Goal: Navigation & Orientation: Understand site structure

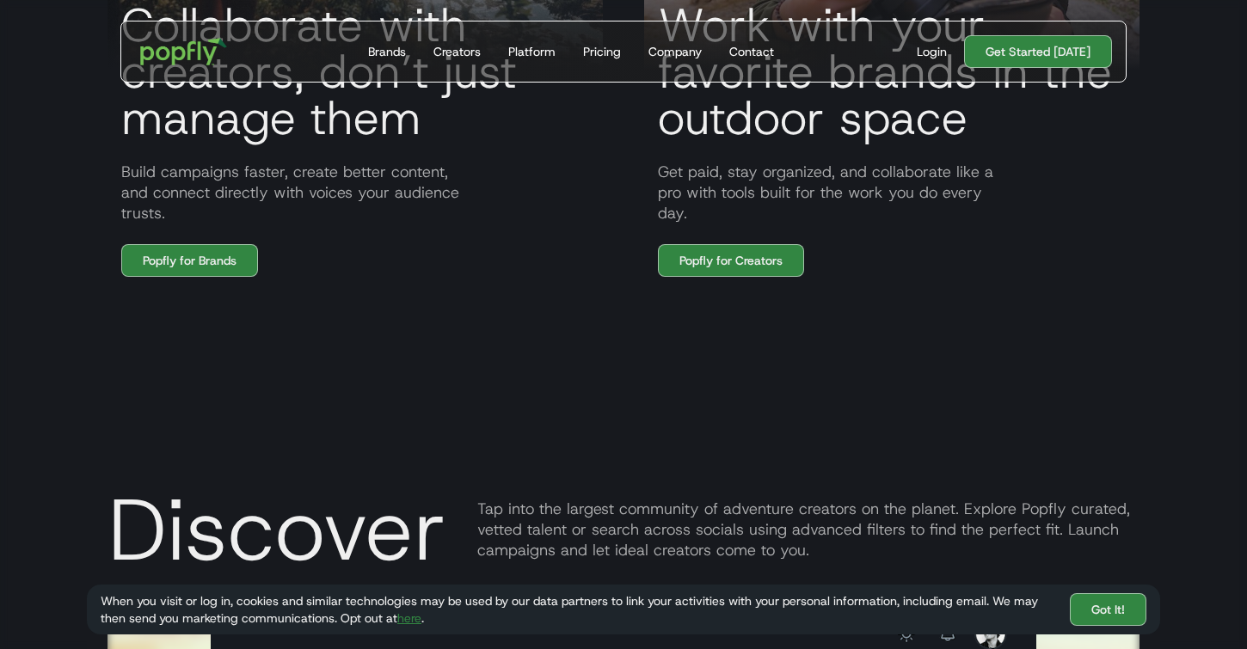
scroll to position [1500, 0]
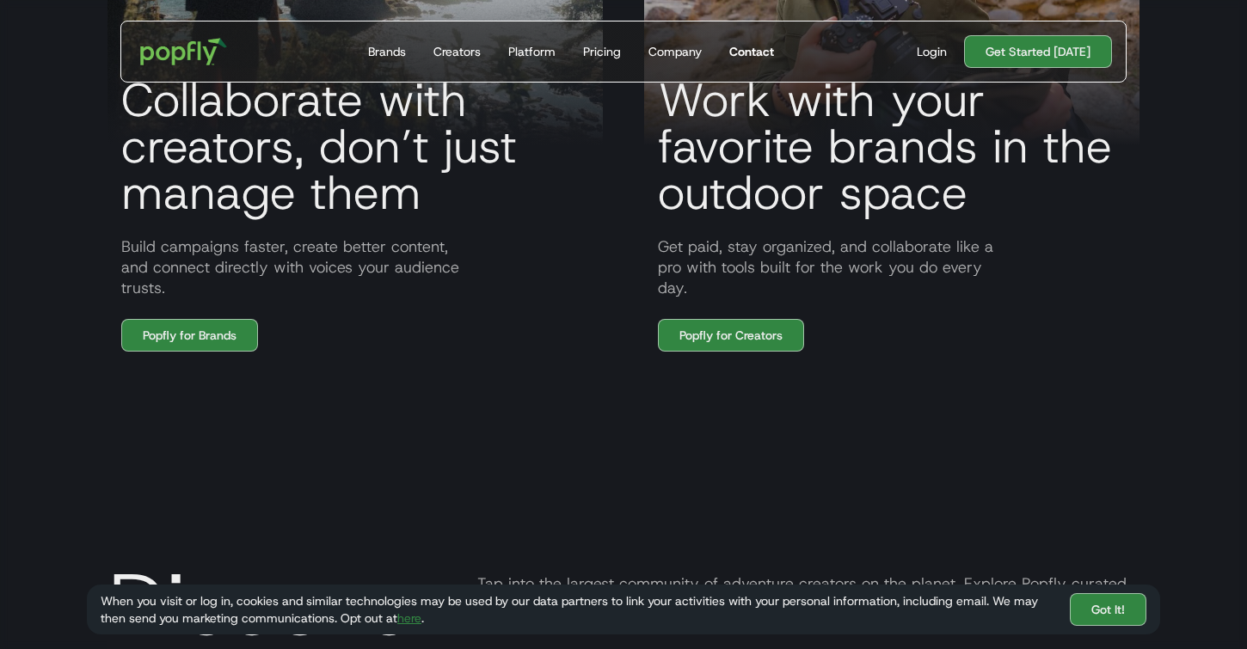
click at [749, 49] on div "Contact" at bounding box center [751, 51] width 45 height 17
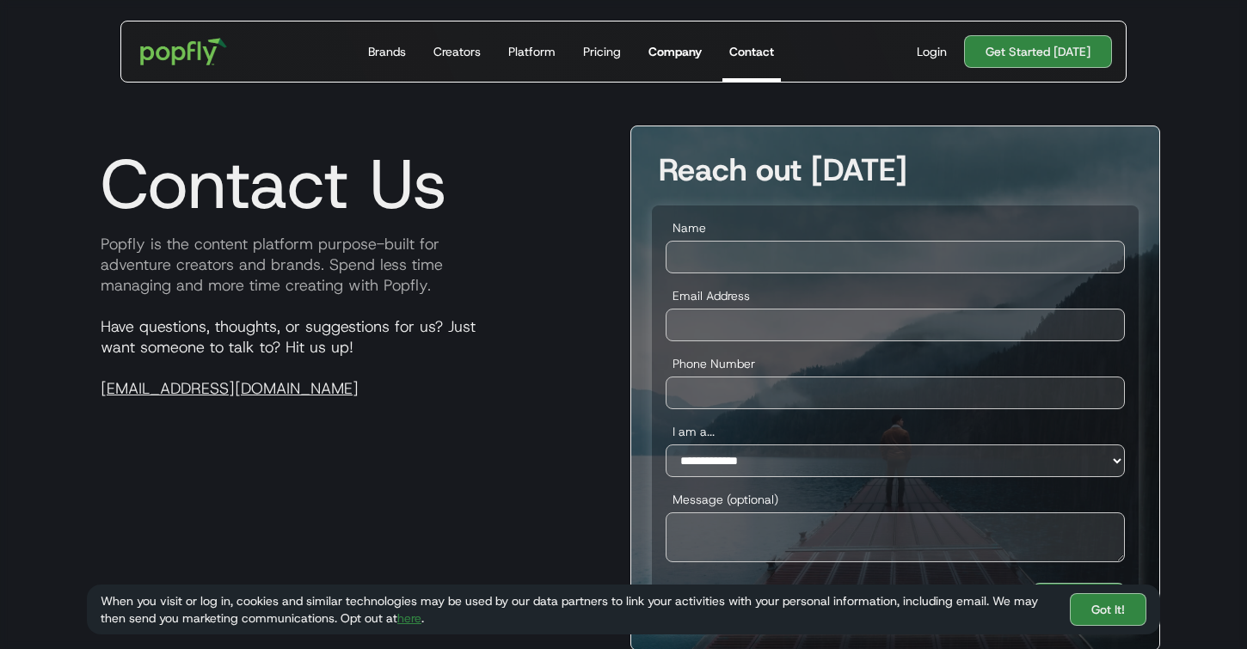
click at [694, 50] on div "Company" at bounding box center [674, 51] width 53 height 17
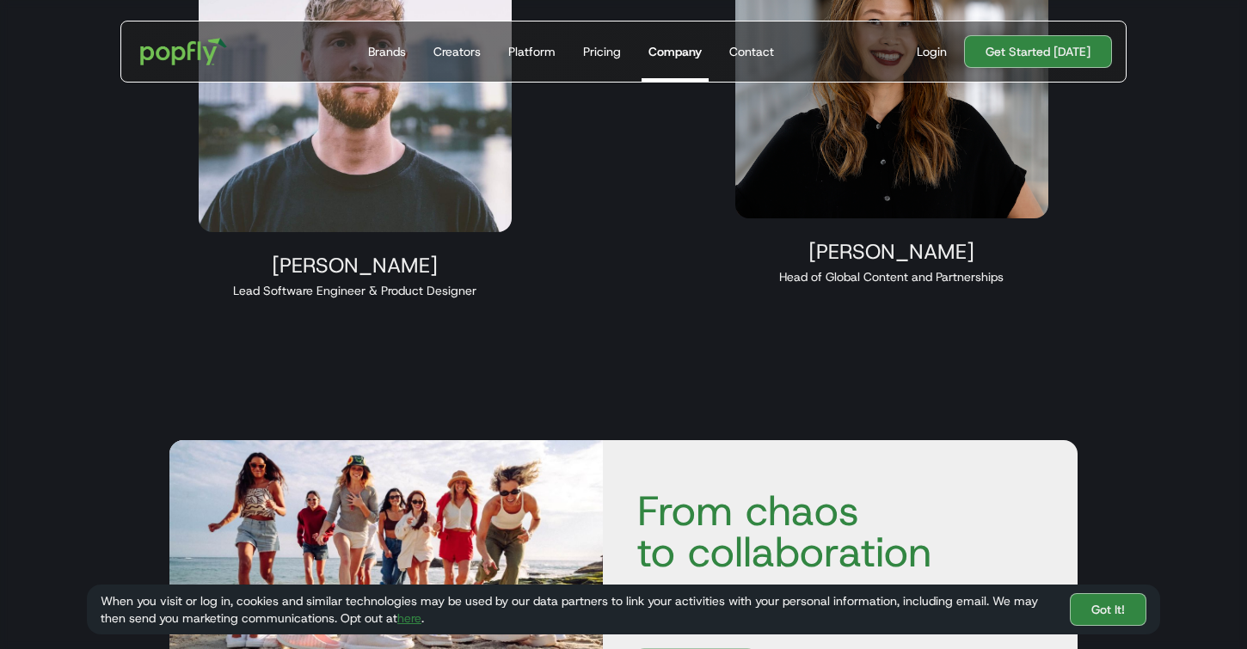
scroll to position [2198, 0]
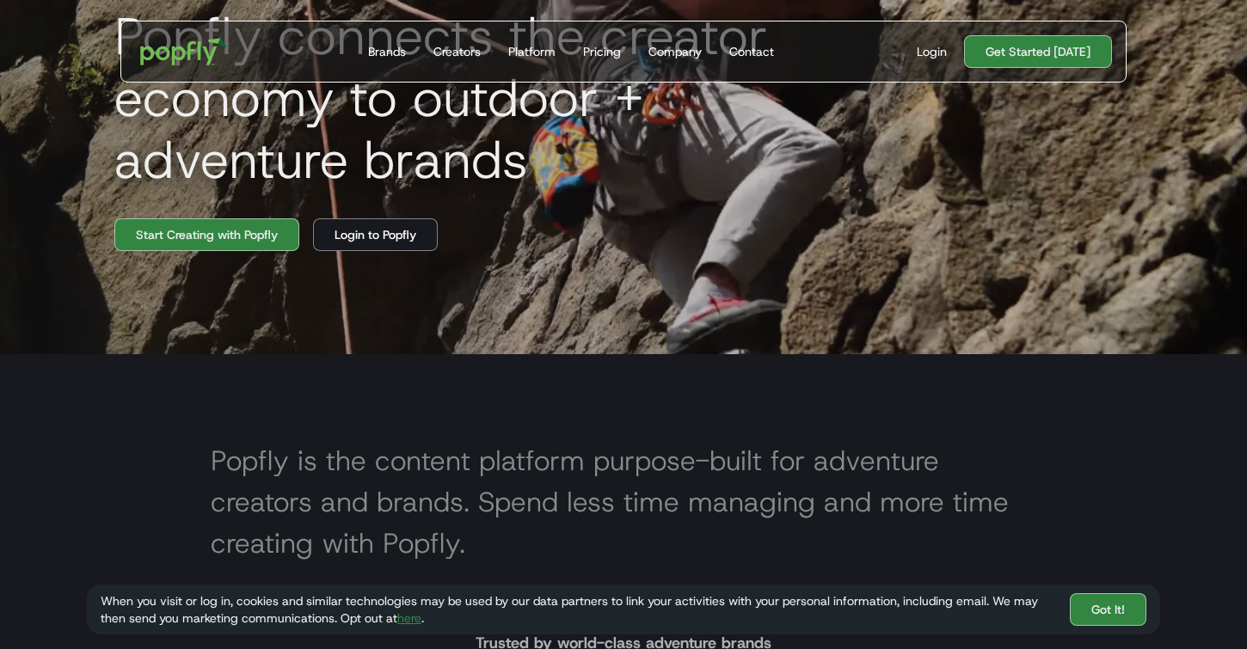
scroll to position [483, 0]
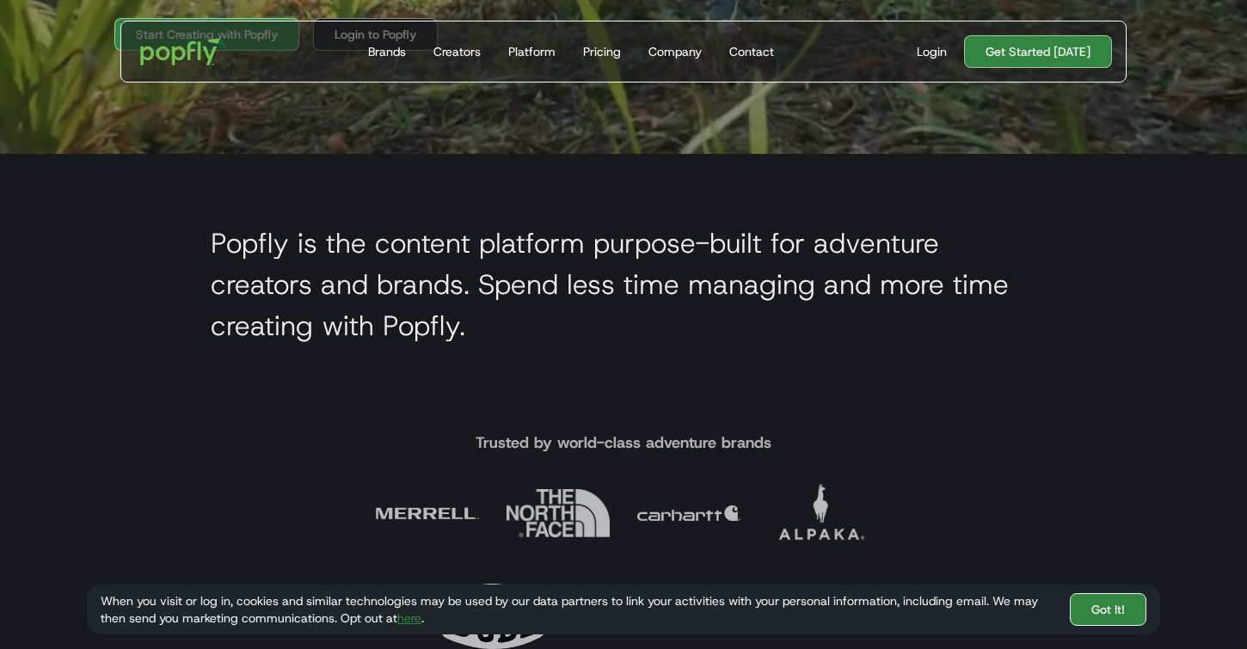
click at [1110, 604] on link "Got It!" at bounding box center [1108, 609] width 77 height 33
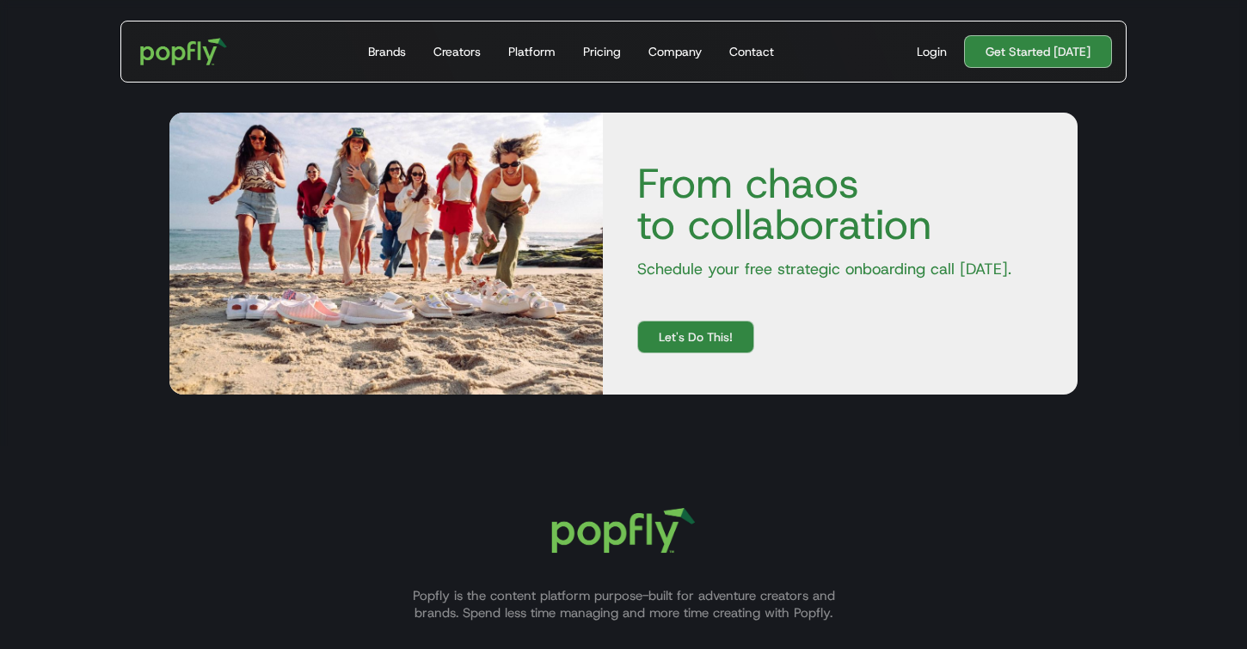
scroll to position [4995, 0]
